Goal: Check status

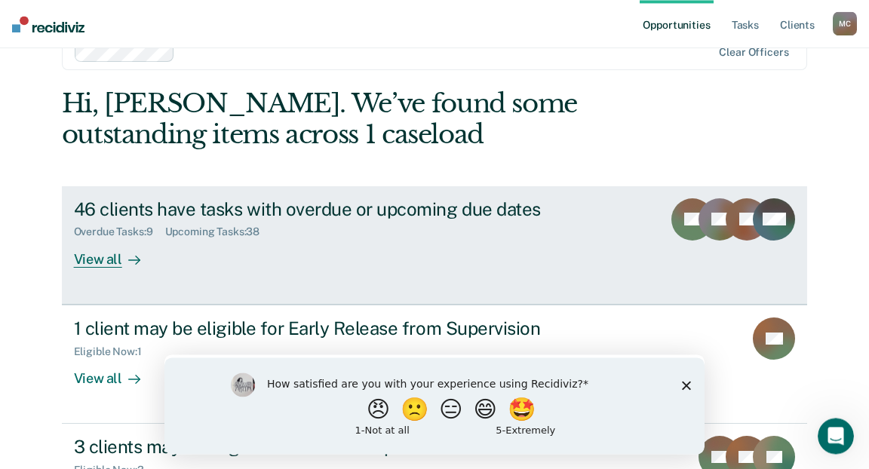
scroll to position [47, 0]
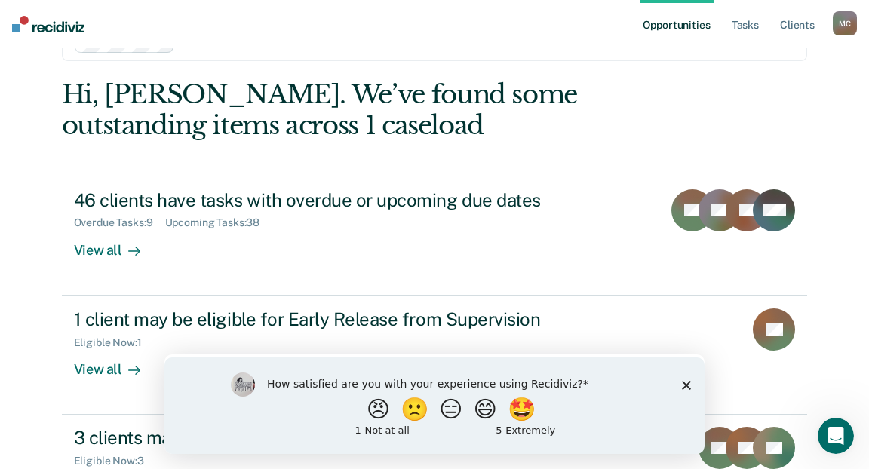
click at [683, 385] on polygon "Close survey" at bounding box center [686, 384] width 9 height 9
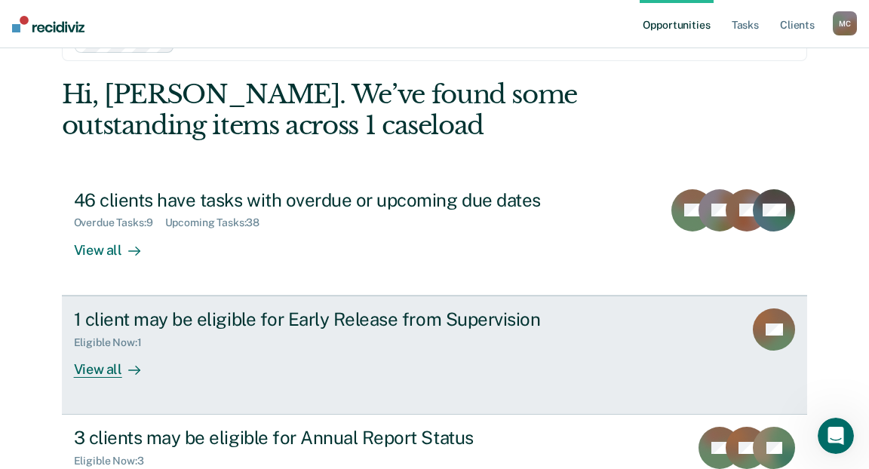
click at [101, 348] on div "View all" at bounding box center [116, 362] width 84 height 29
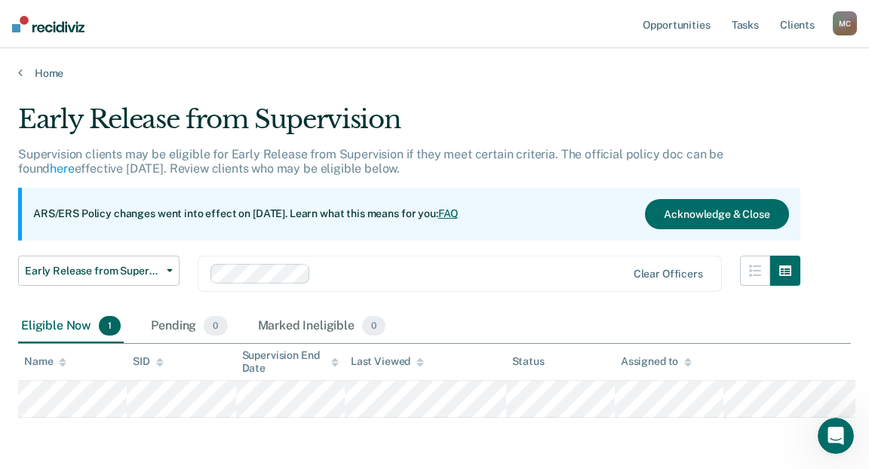
click at [487, 265] on div at bounding box center [471, 273] width 309 height 17
